Goal: Information Seeking & Learning: Check status

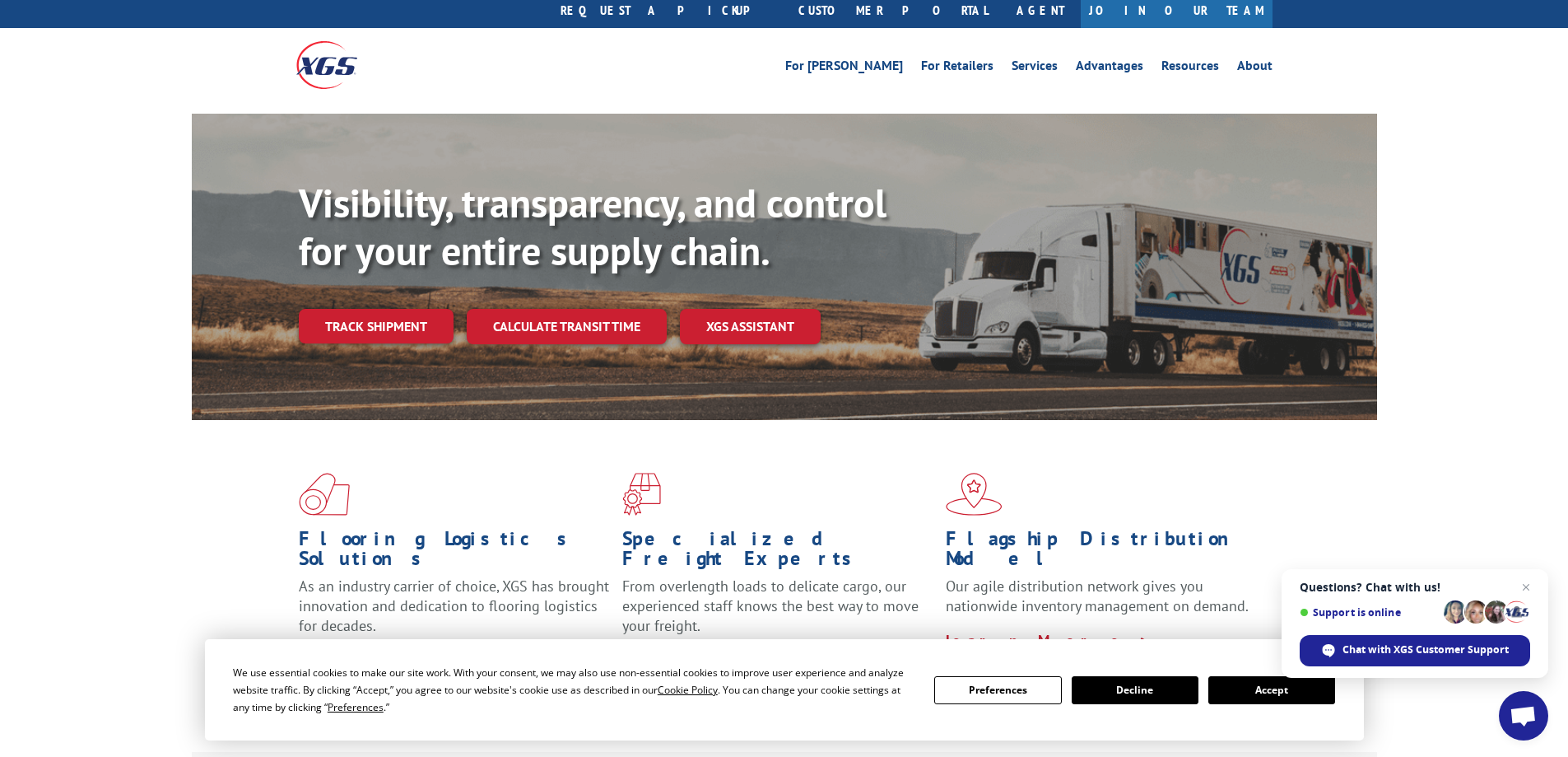
scroll to position [82, 0]
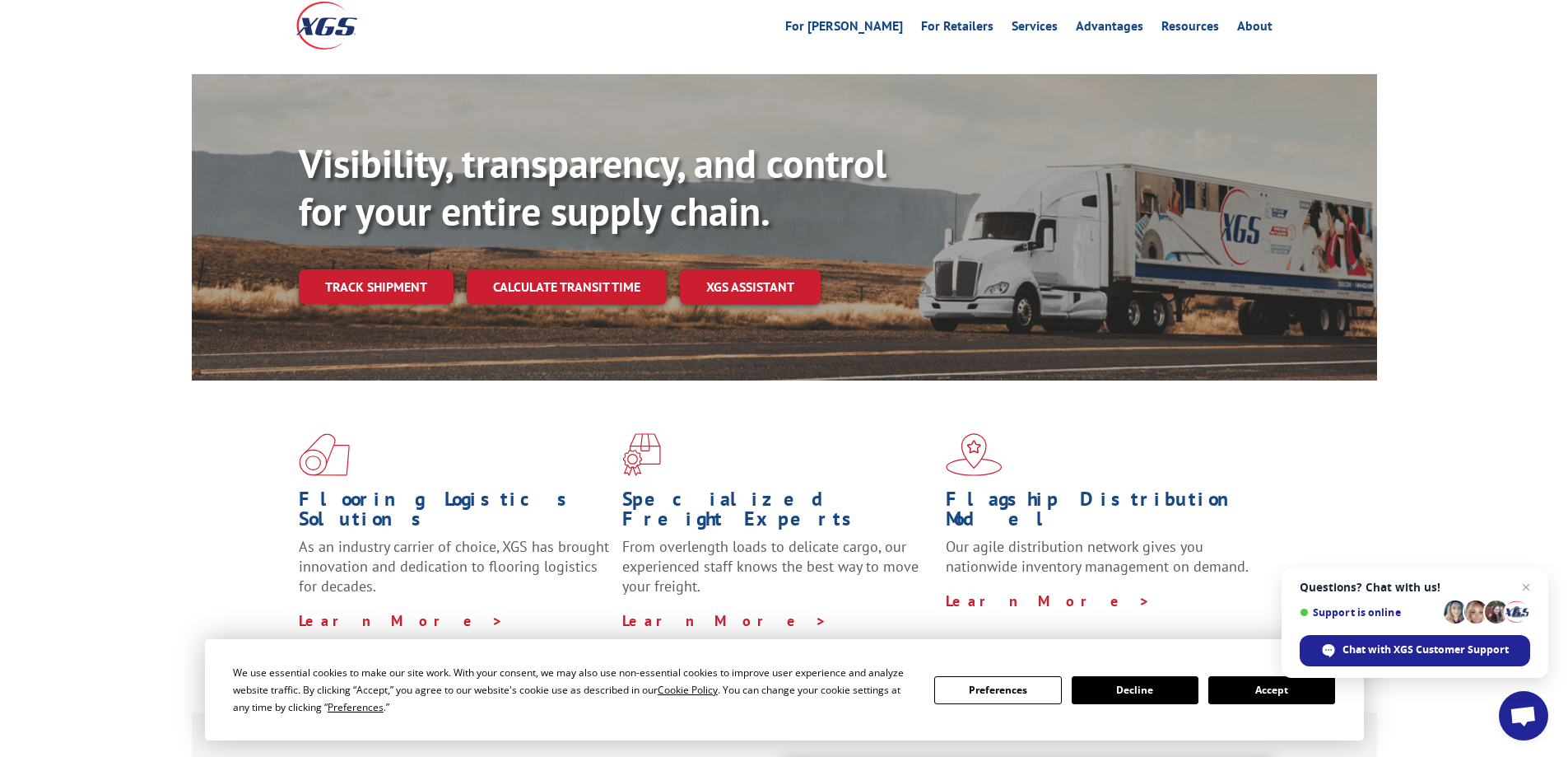
click at [1283, 682] on button "Accept" at bounding box center [1271, 690] width 126 height 28
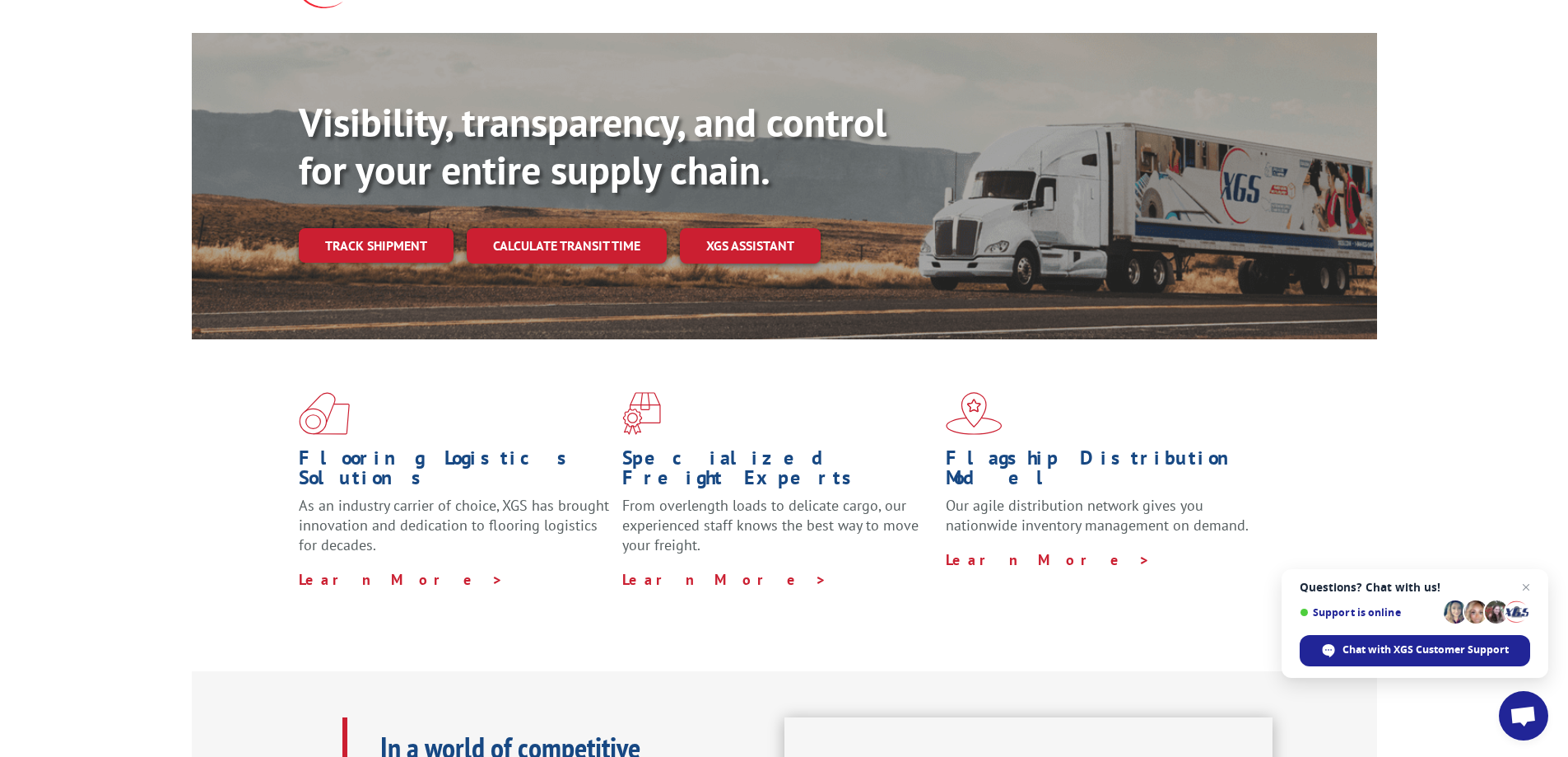
scroll to position [0, 0]
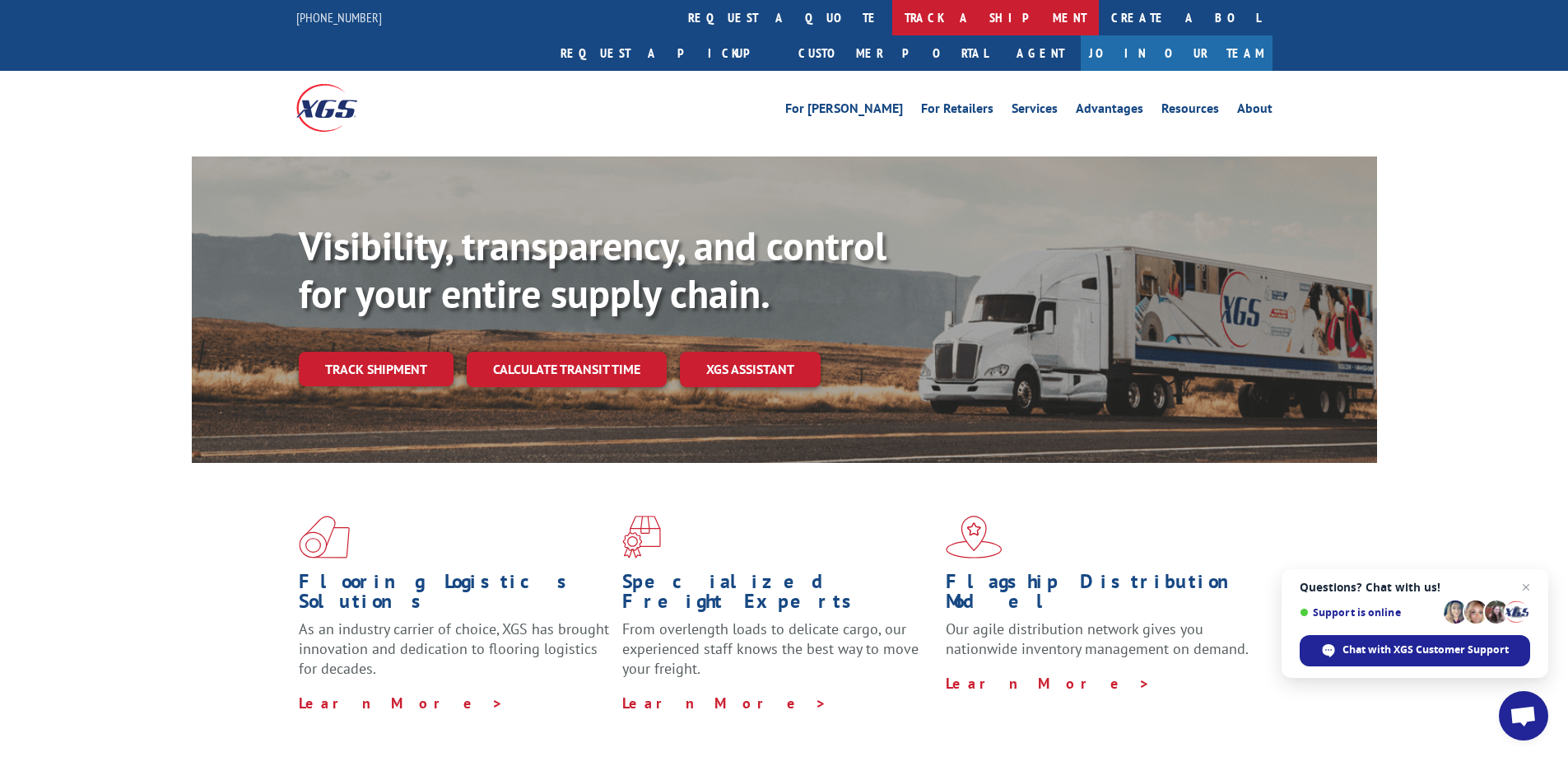
click at [893, 19] on link "track a shipment" at bounding box center [995, 17] width 207 height 36
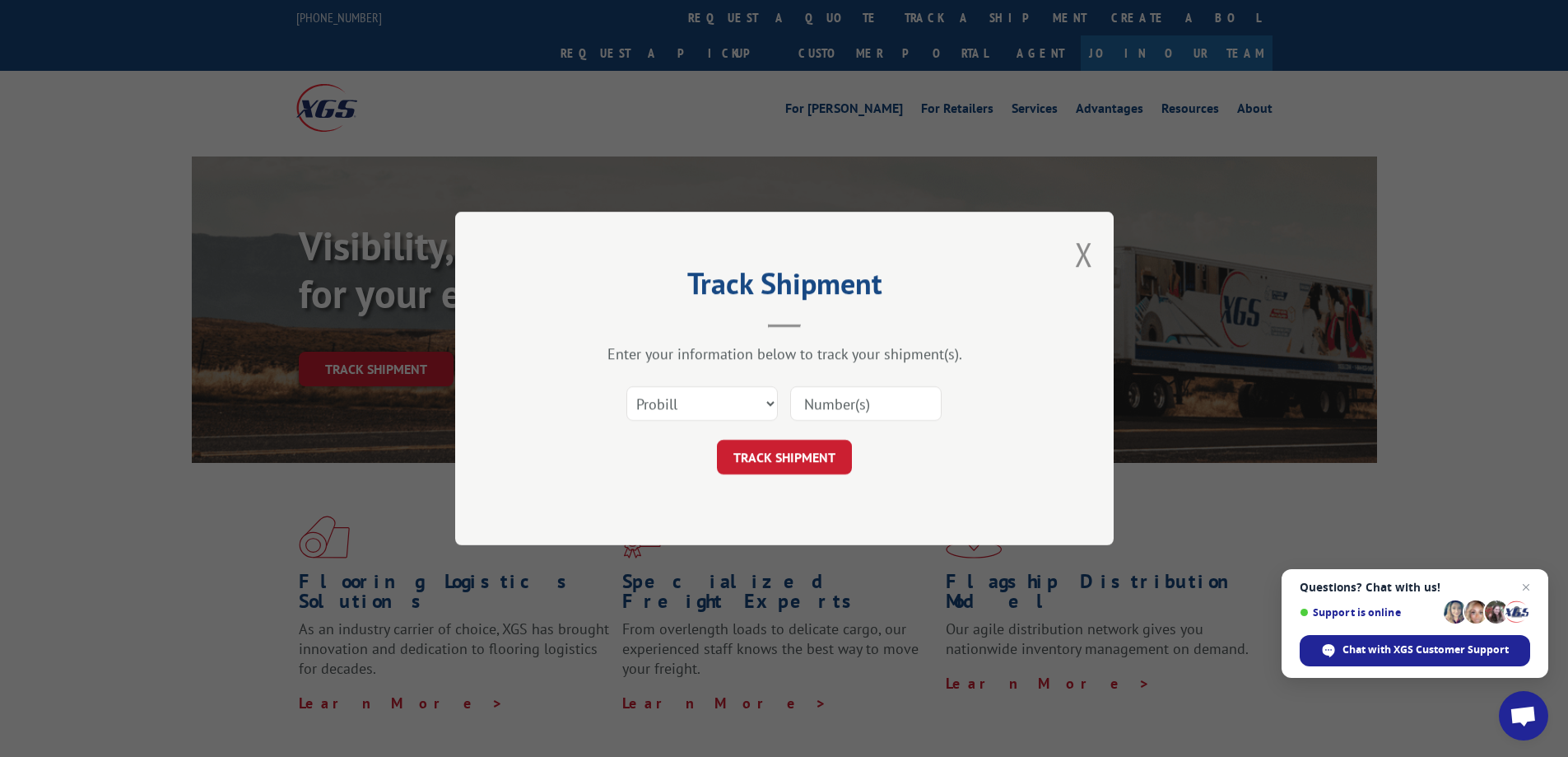
click at [822, 407] on input at bounding box center [866, 404] width 152 height 35
paste input "17672278"
type input "17672278"
click at [774, 407] on select "Select category... Probill BOL PO" at bounding box center [703, 404] width 152 height 35
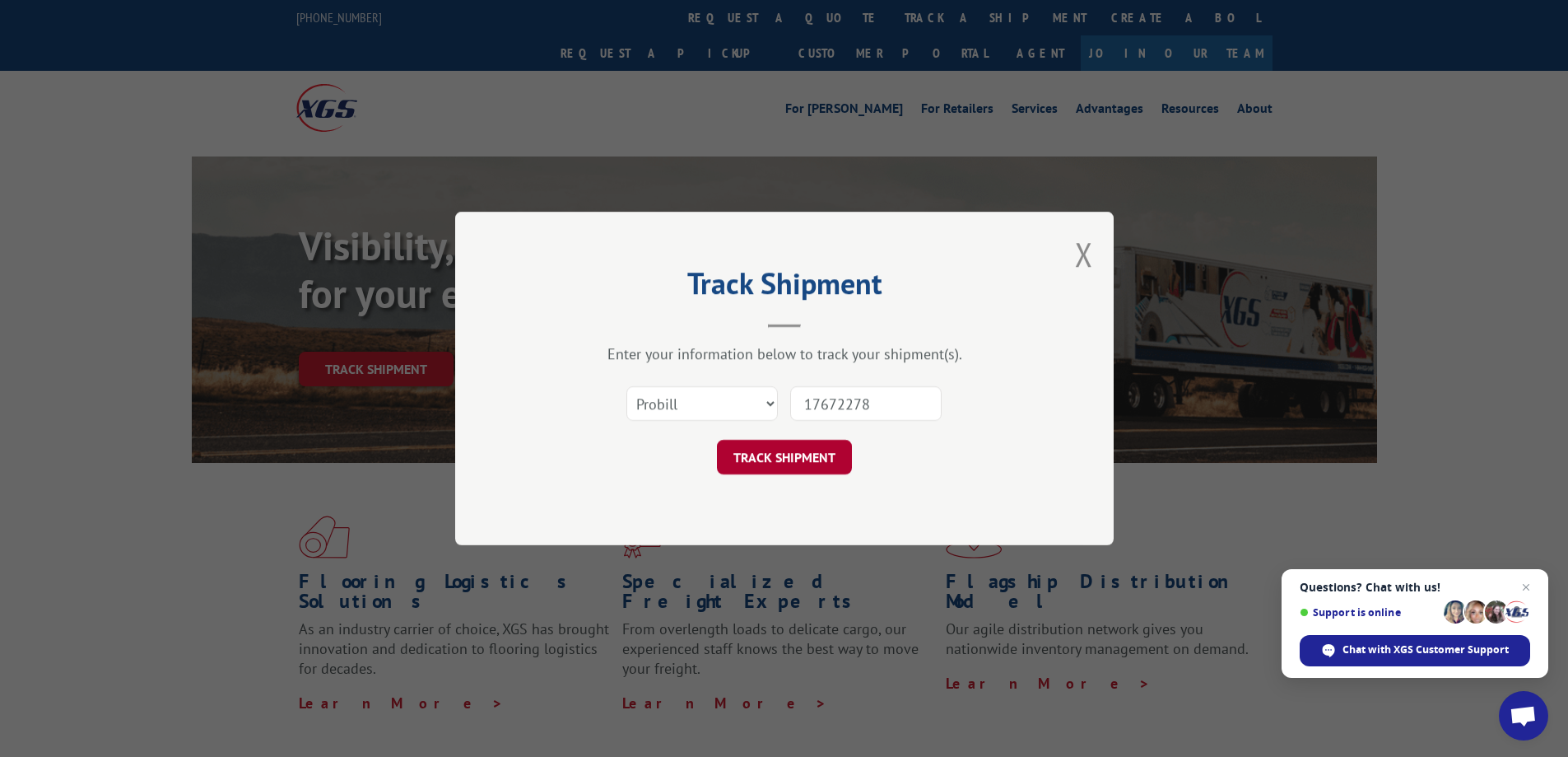
click at [793, 454] on button "TRACK SHIPMENT" at bounding box center [784, 457] width 135 height 35
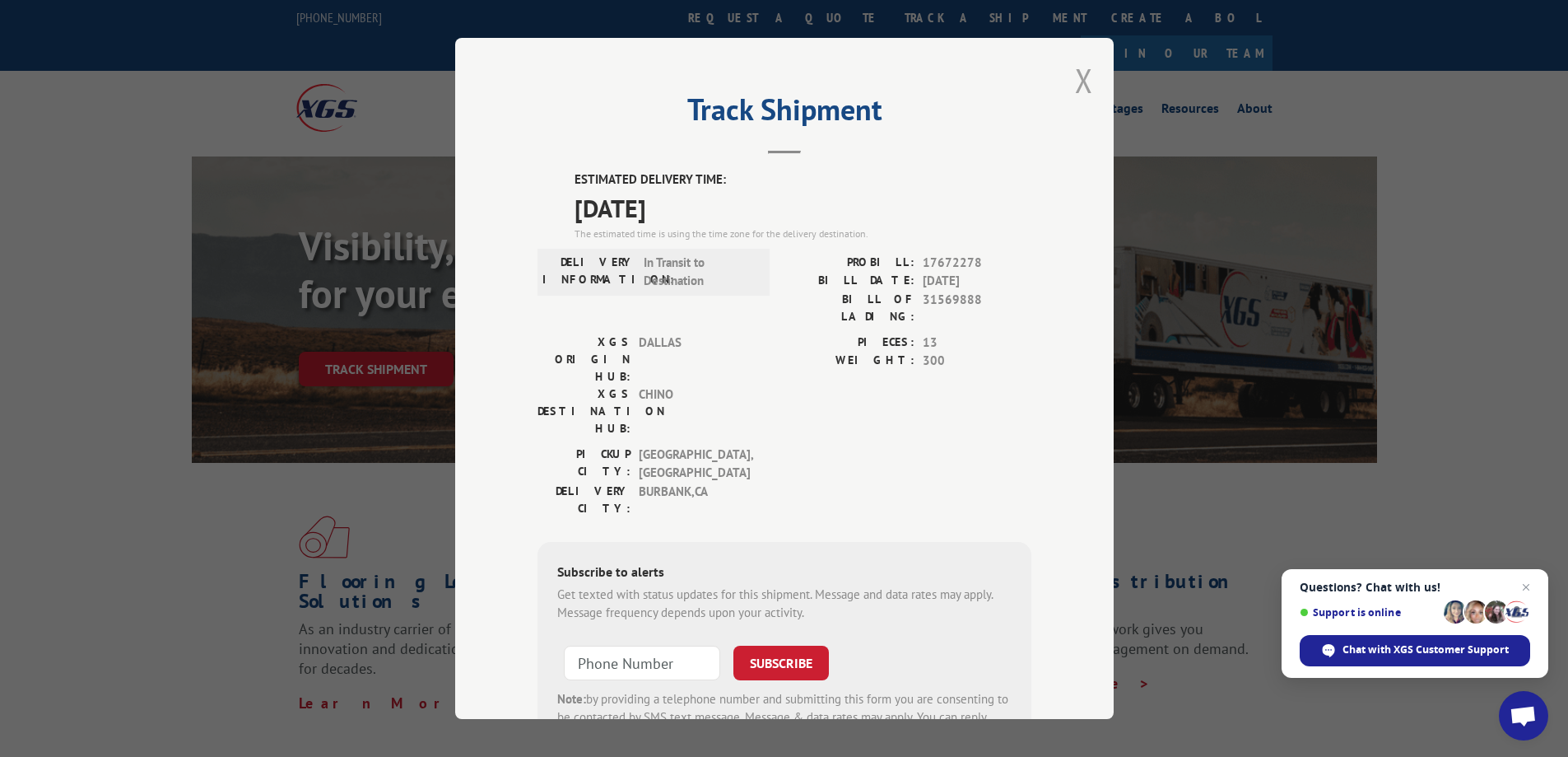
click at [1086, 83] on button "Close modal" at bounding box center [1083, 80] width 18 height 44
